Goal: Task Accomplishment & Management: Use online tool/utility

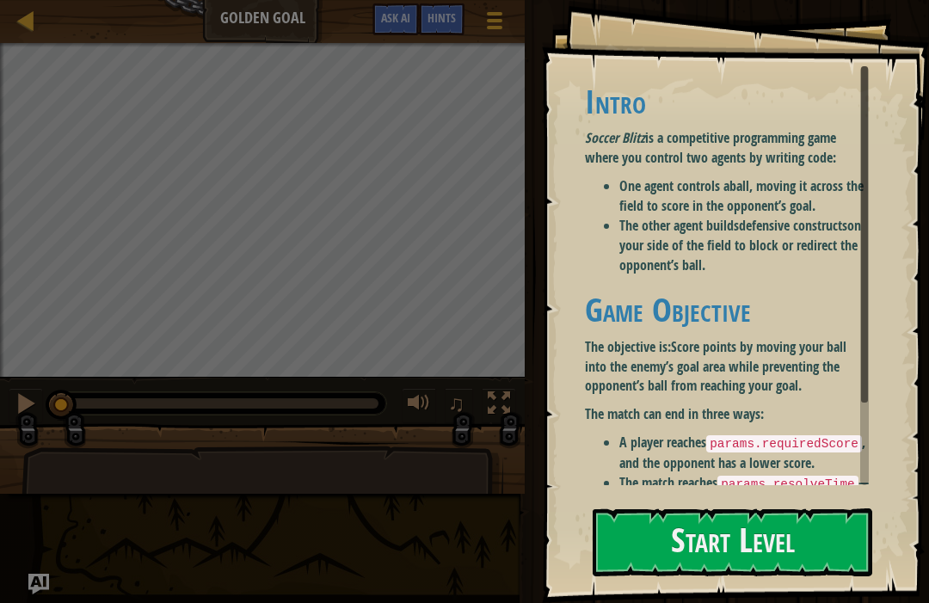
click at [707, 544] on button "Start Level" at bounding box center [733, 542] width 280 height 68
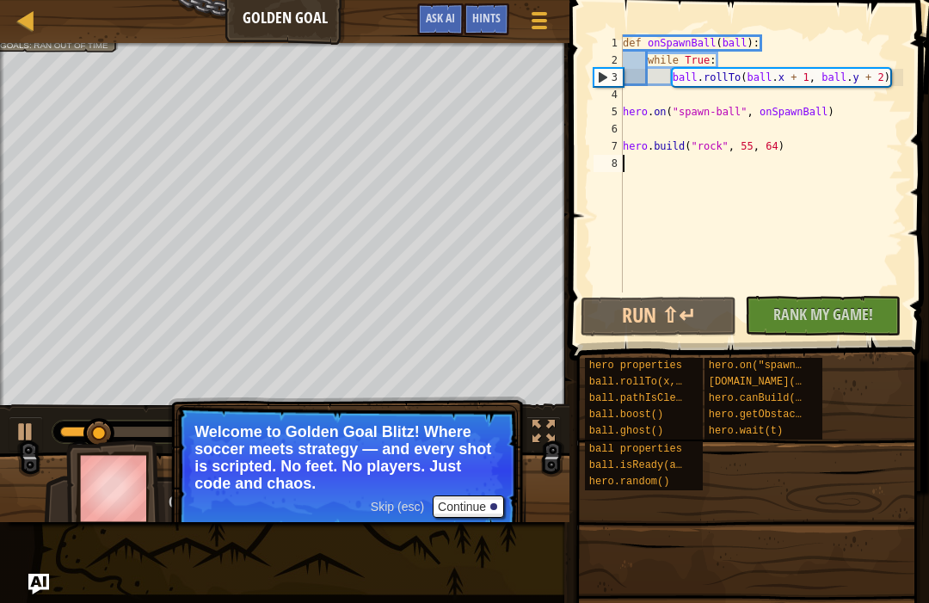
type textarea "hero.on("spawn-ball", onSpawnBall)"
click at [854, 115] on div "def onSpawnBall ( ball ) : while True : ball . rollTo ( ball . x + 1 , ball . y…" at bounding box center [761, 180] width 284 height 292
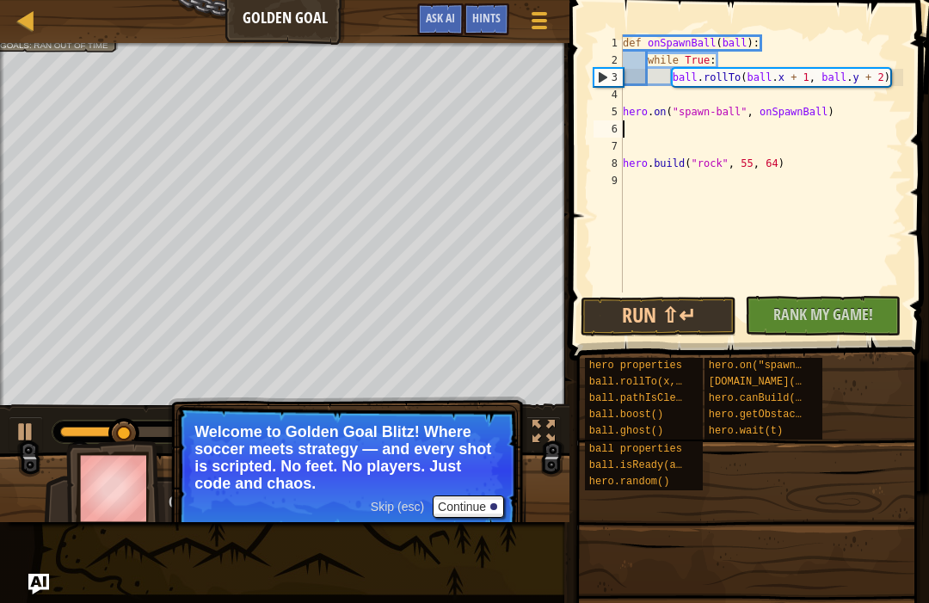
click at [468, 507] on button "Continue" at bounding box center [468, 506] width 71 height 22
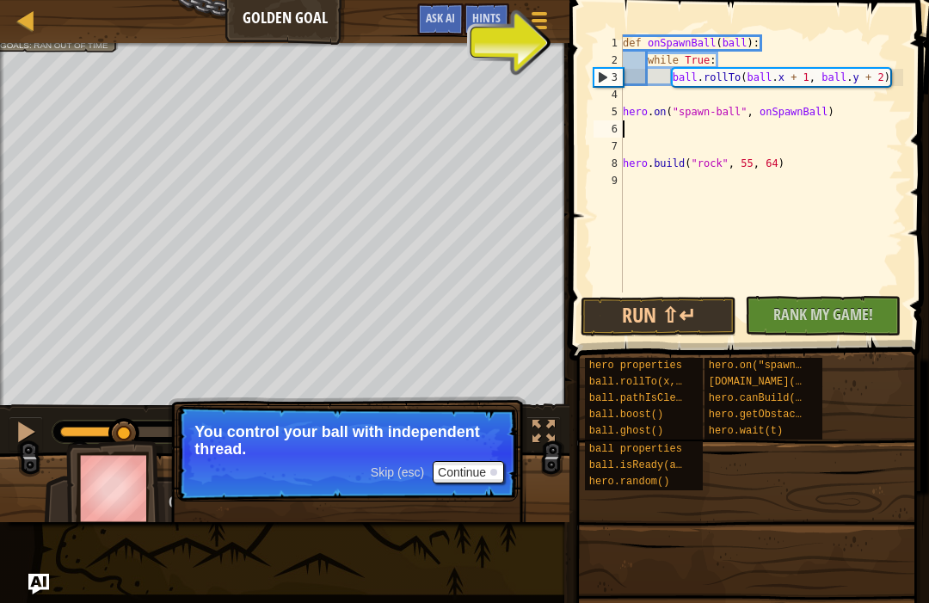
click at [471, 461] on button "Continue" at bounding box center [468, 472] width 71 height 22
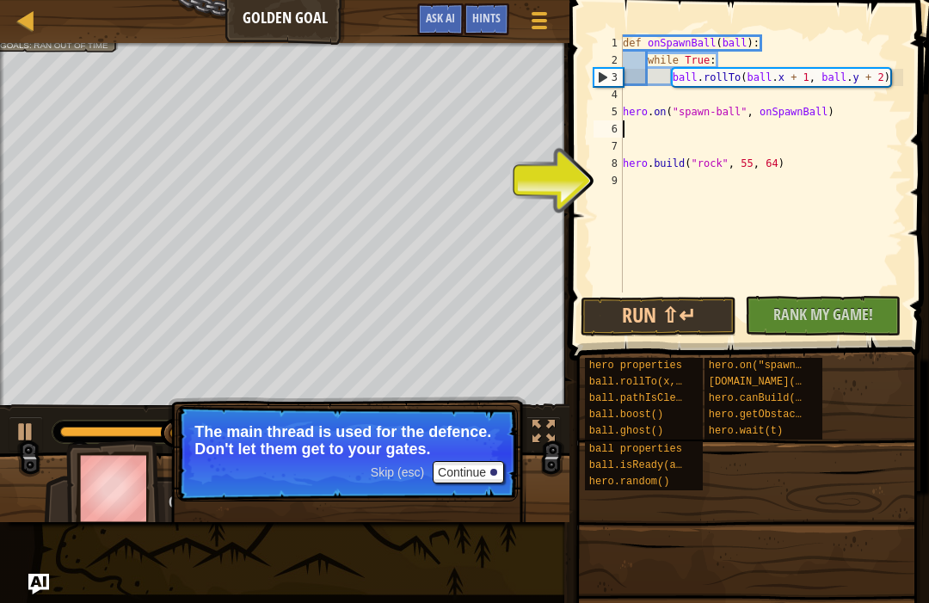
click at [474, 471] on button "Continue" at bounding box center [468, 472] width 71 height 22
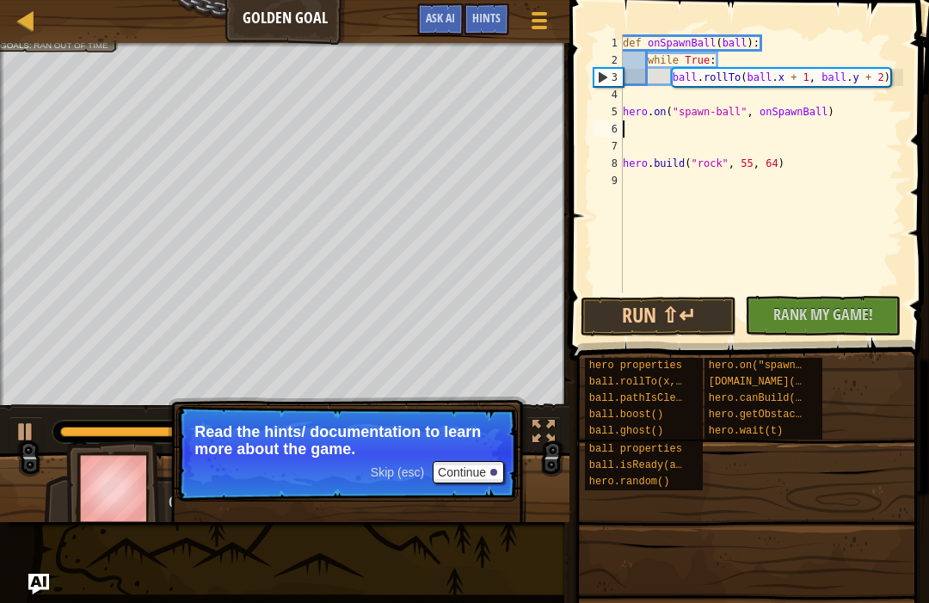
click at [479, 475] on button "Continue" at bounding box center [468, 472] width 71 height 22
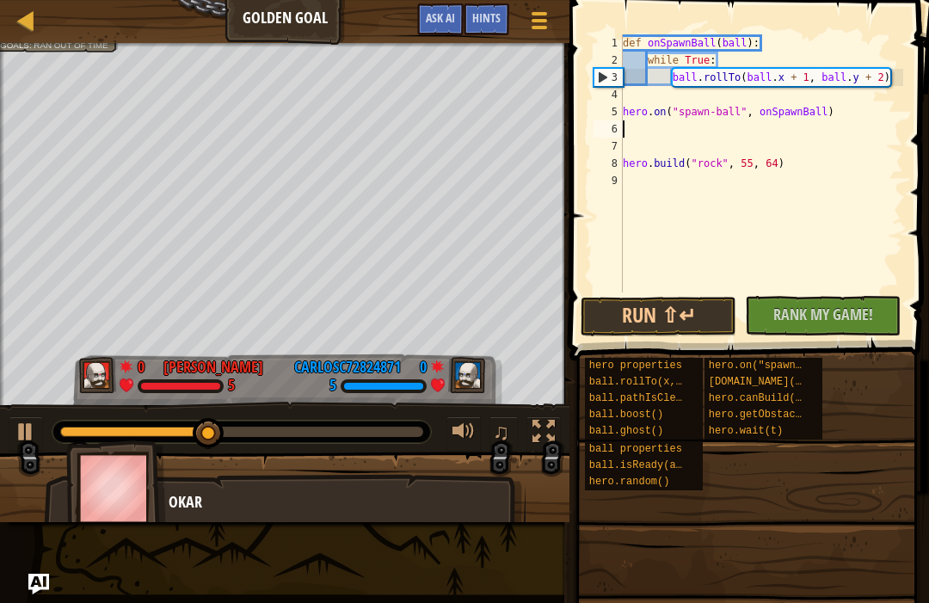
click at [834, 315] on span "Rank My Game!" at bounding box center [823, 315] width 100 height 22
click at [694, 317] on button "Run ⇧↵" at bounding box center [659, 317] width 156 height 40
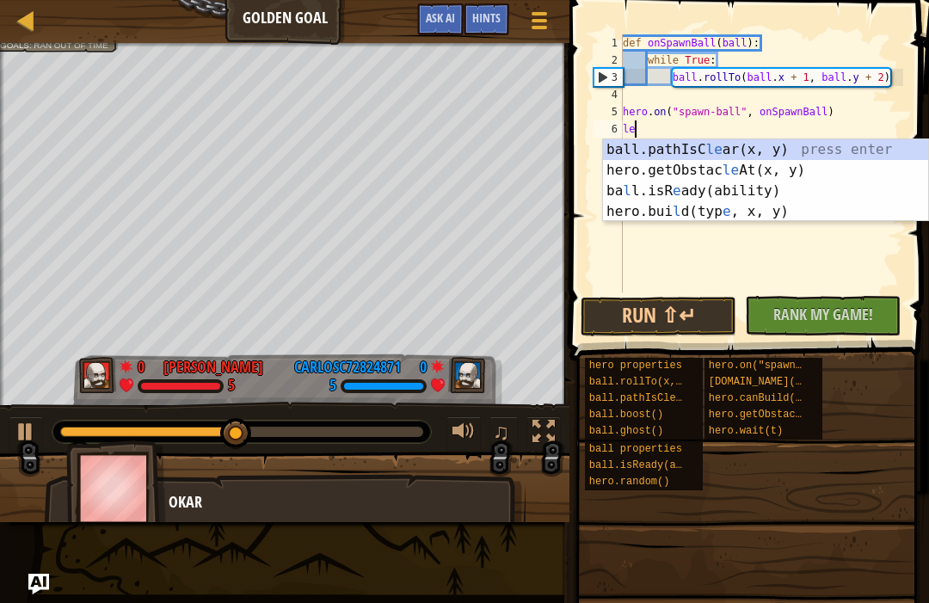
scroll to position [9, 0]
type textarea "l"
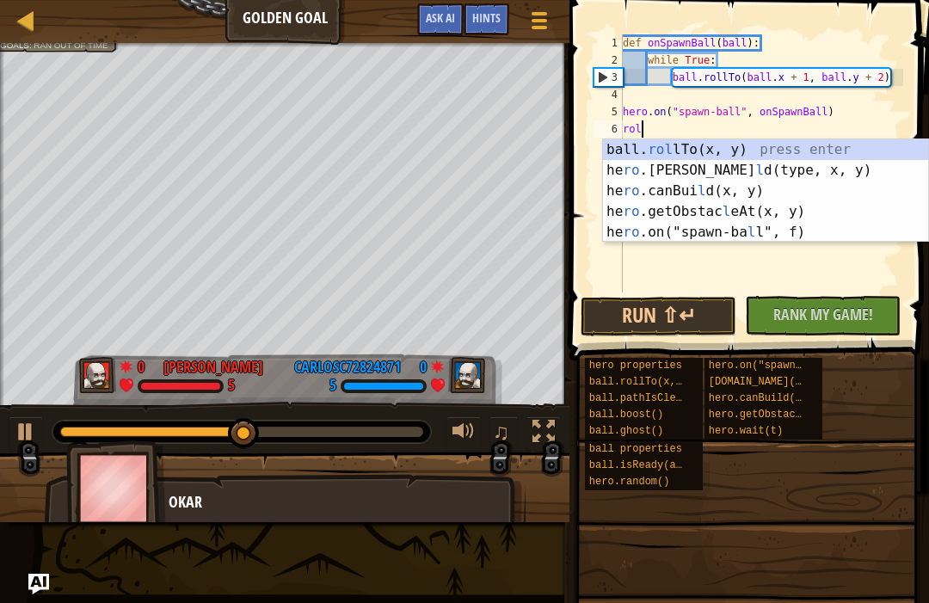
scroll to position [9, 1]
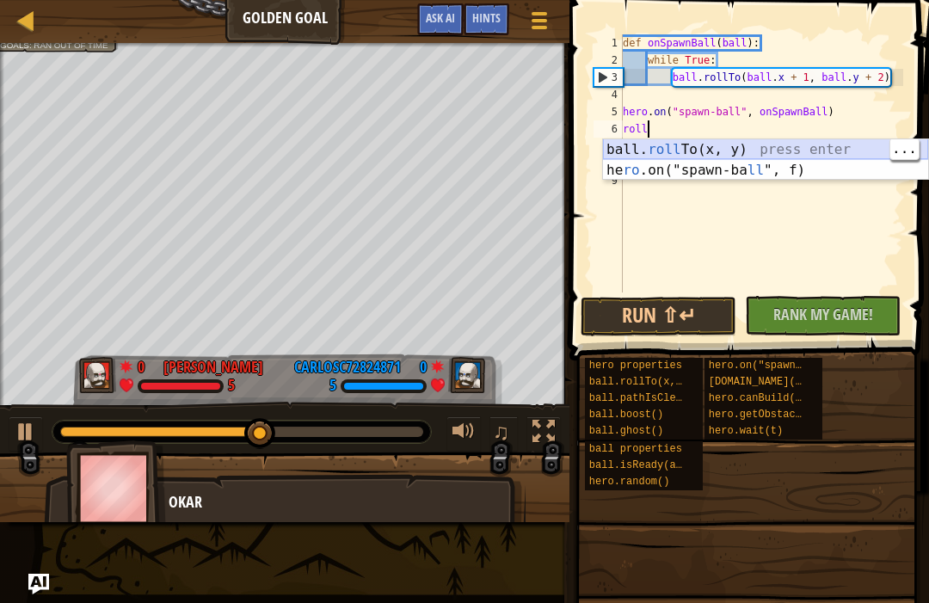
click at [749, 149] on div "ball. roll To(x, y) press enter he ro .on("spawn-ba ll ", f) press enter" at bounding box center [765, 180] width 325 height 83
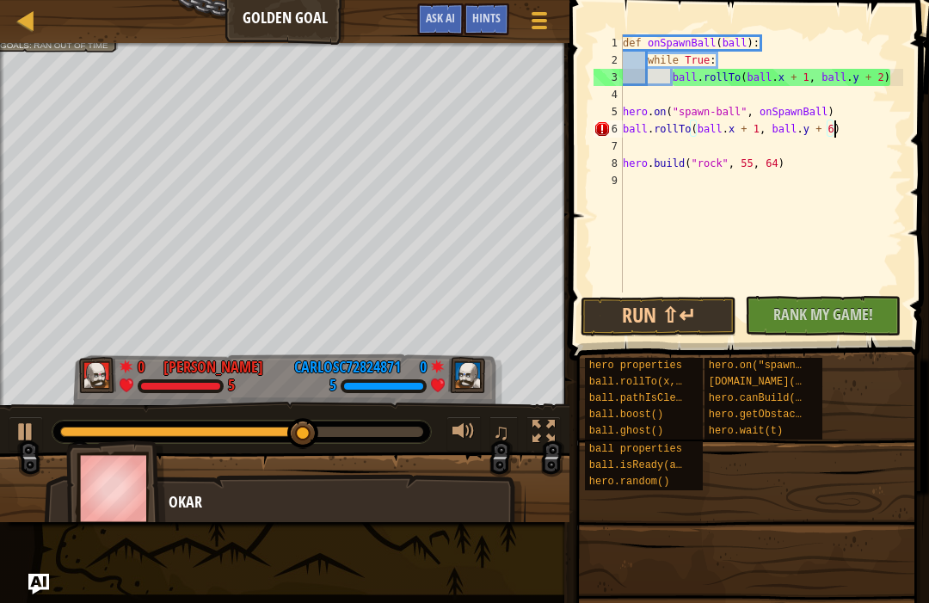
scroll to position [9, 17]
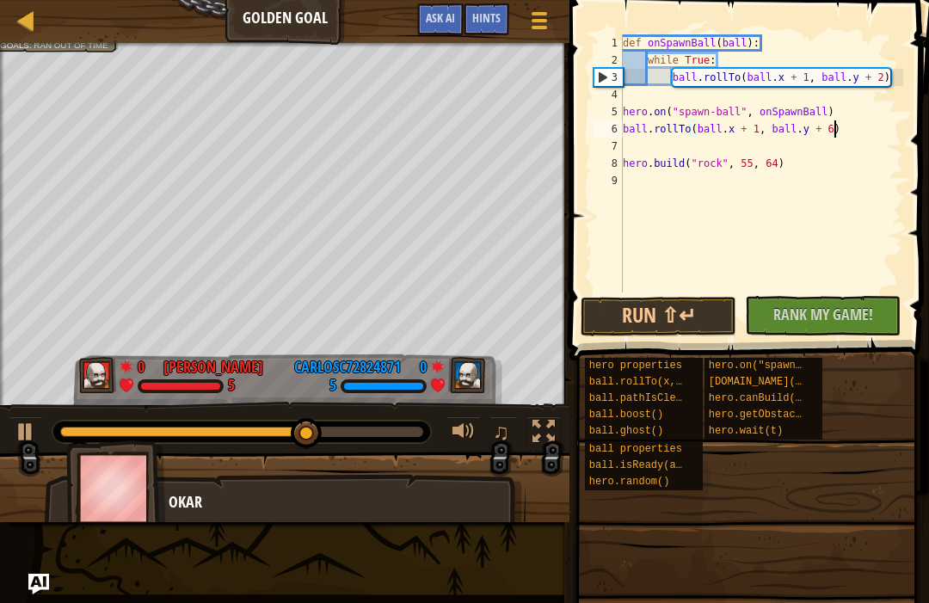
click at [656, 317] on button "Run ⇧↵" at bounding box center [659, 317] width 156 height 40
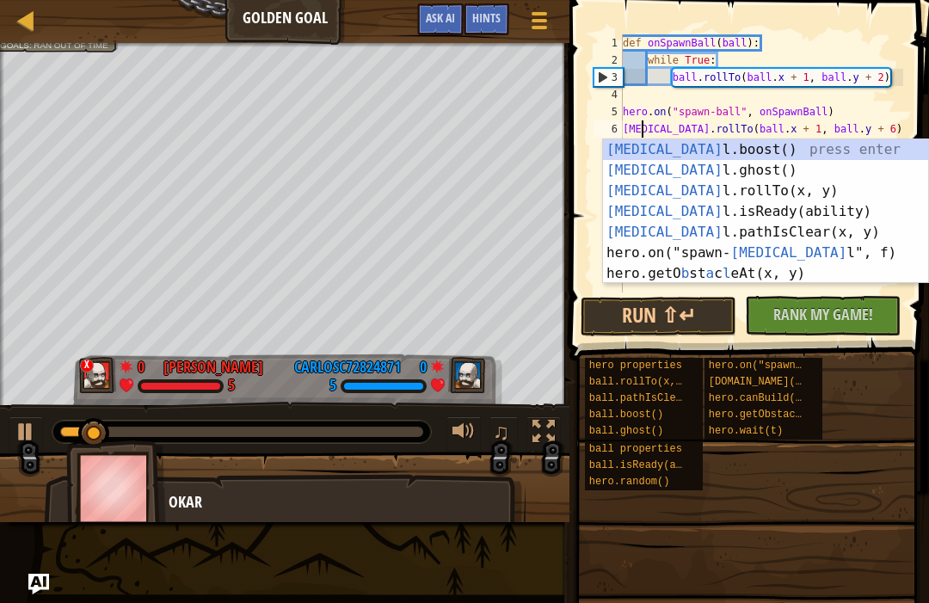
scroll to position [9, 3]
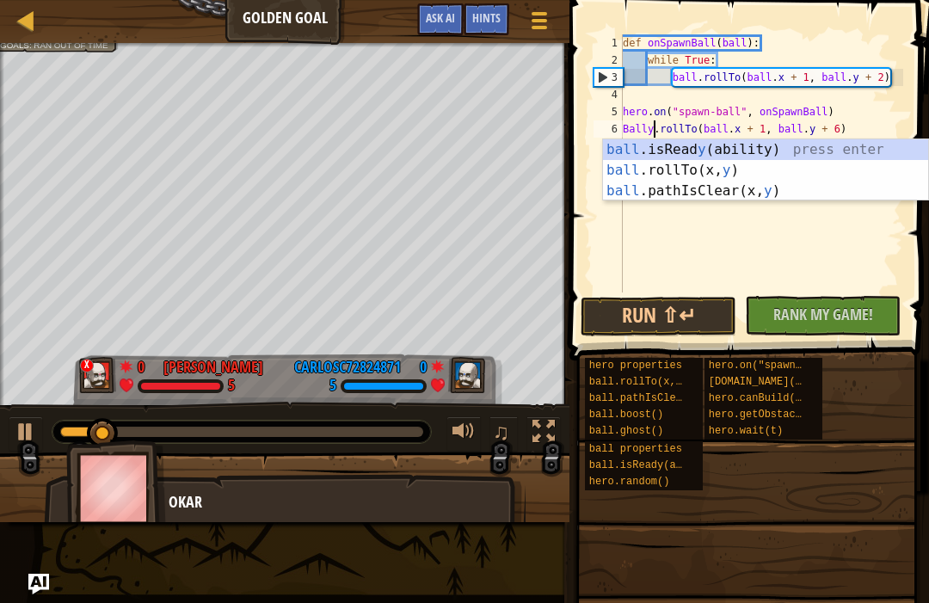
click at [669, 316] on button "Run ⇧↵" at bounding box center [659, 317] width 156 height 40
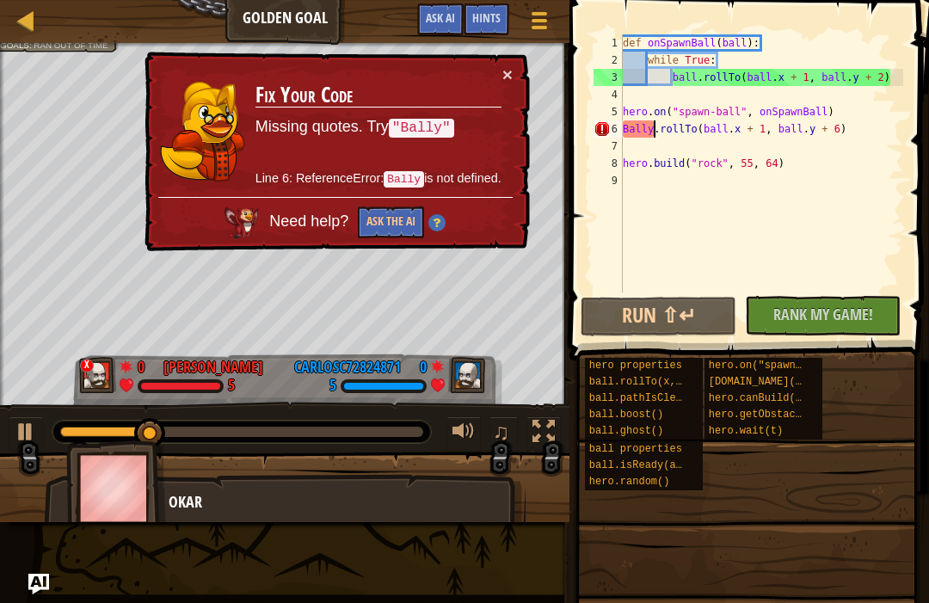
click at [382, 206] on button "Ask the AI" at bounding box center [391, 222] width 66 height 32
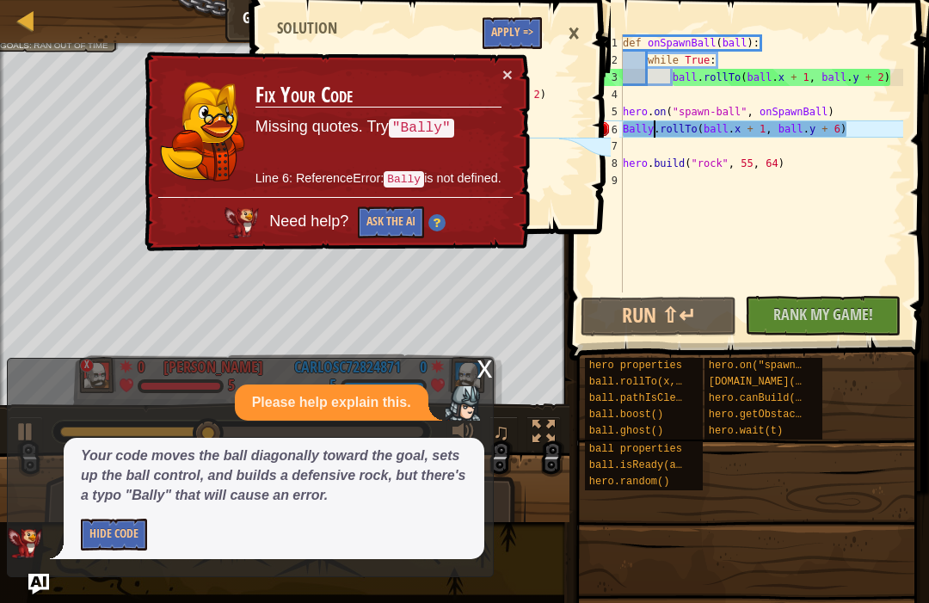
click at [109, 532] on button "Hide Code" at bounding box center [114, 535] width 66 height 32
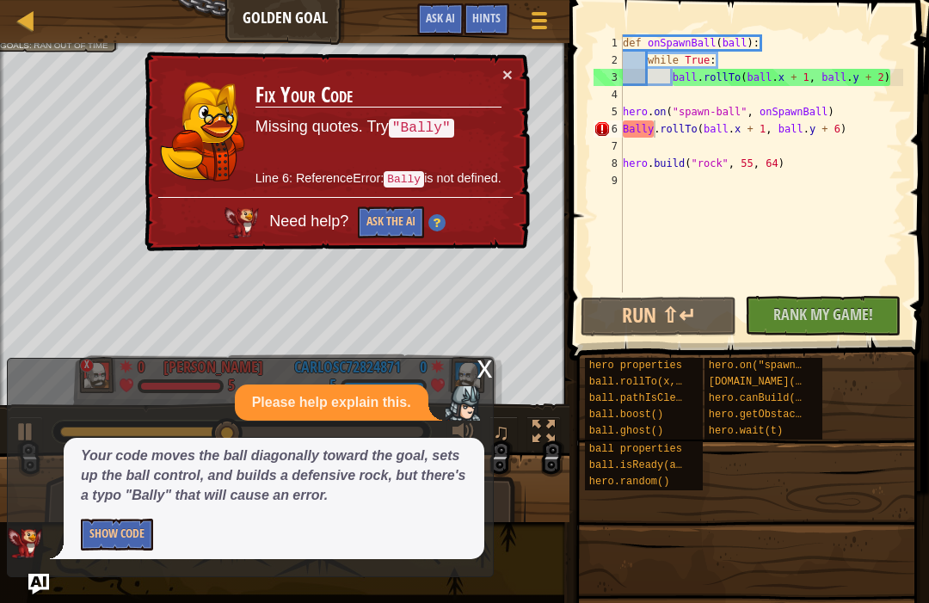
click at [114, 532] on button "Show Code" at bounding box center [117, 535] width 72 height 32
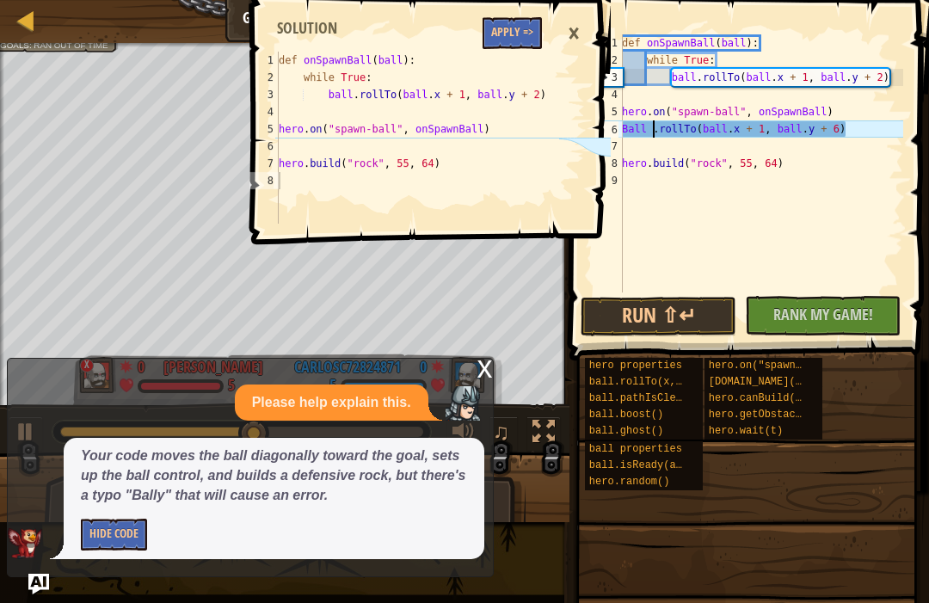
type textarea "Ball.rollTo(ball.x + 1, ball.y + 6)"
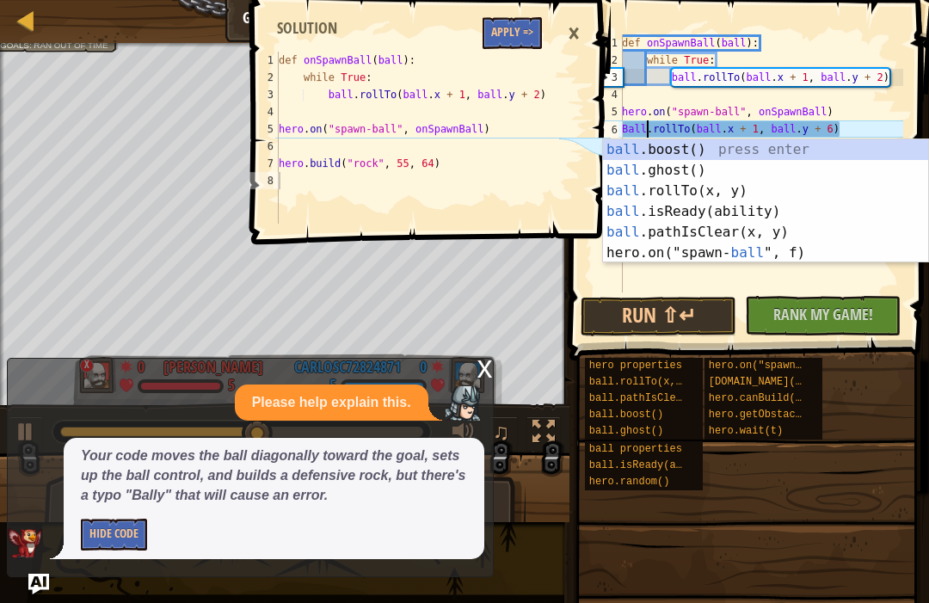
click at [640, 323] on button "Run ⇧↵" at bounding box center [659, 317] width 156 height 40
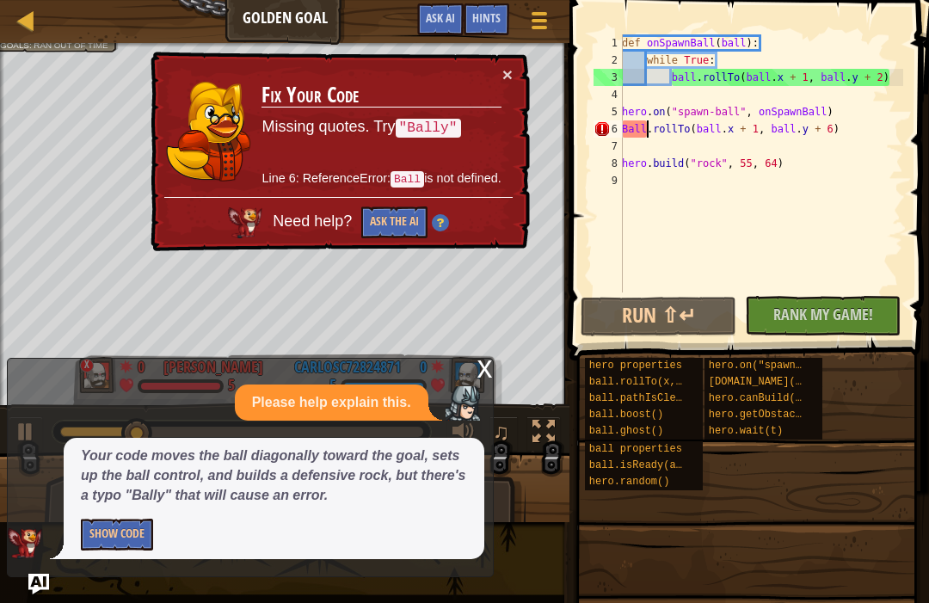
click at [22, 23] on div at bounding box center [26, 20] width 22 height 22
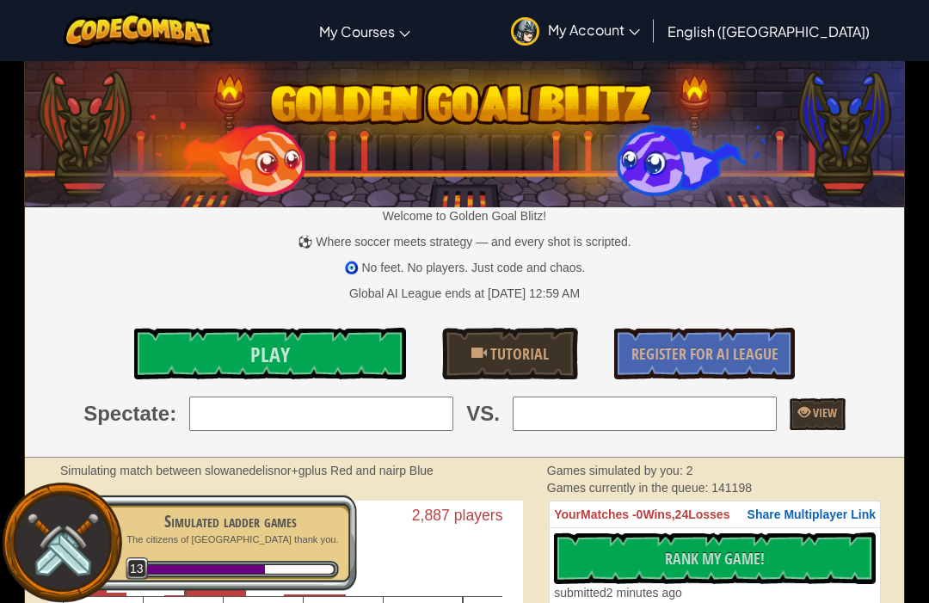
click at [502, 360] on span "Tutorial" at bounding box center [518, 354] width 62 height 22
